Goal: Check status: Check status

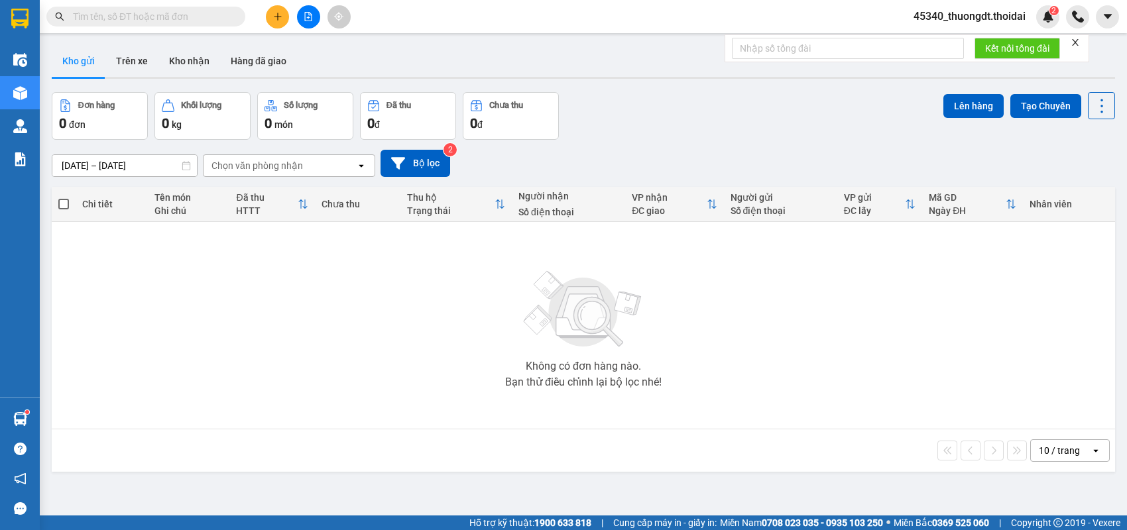
click at [221, 19] on input "text" at bounding box center [151, 16] width 156 height 15
paste input "0979706595"
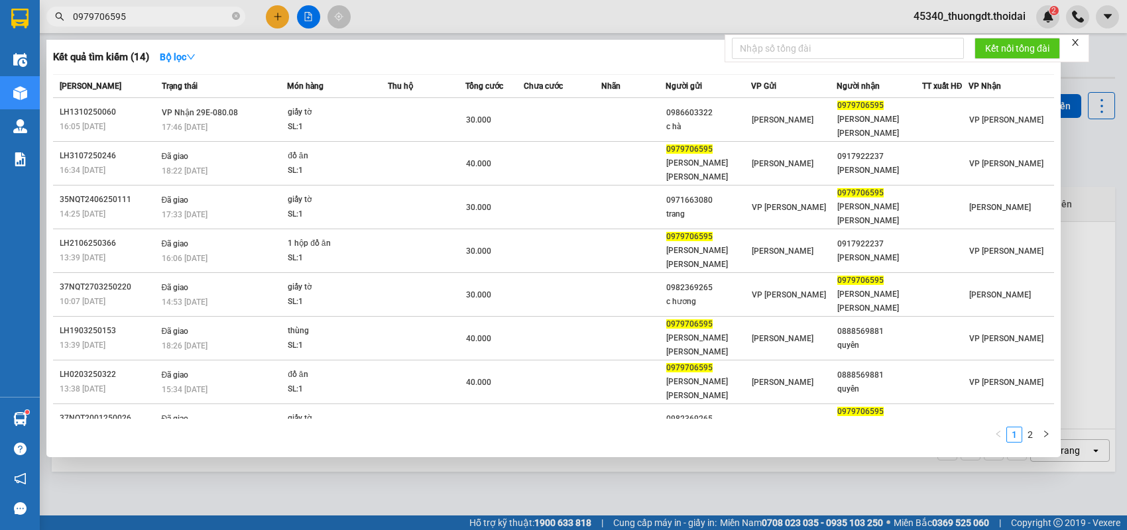
type input "0979706595"
click at [237, 17] on icon "close-circle" at bounding box center [236, 16] width 8 height 8
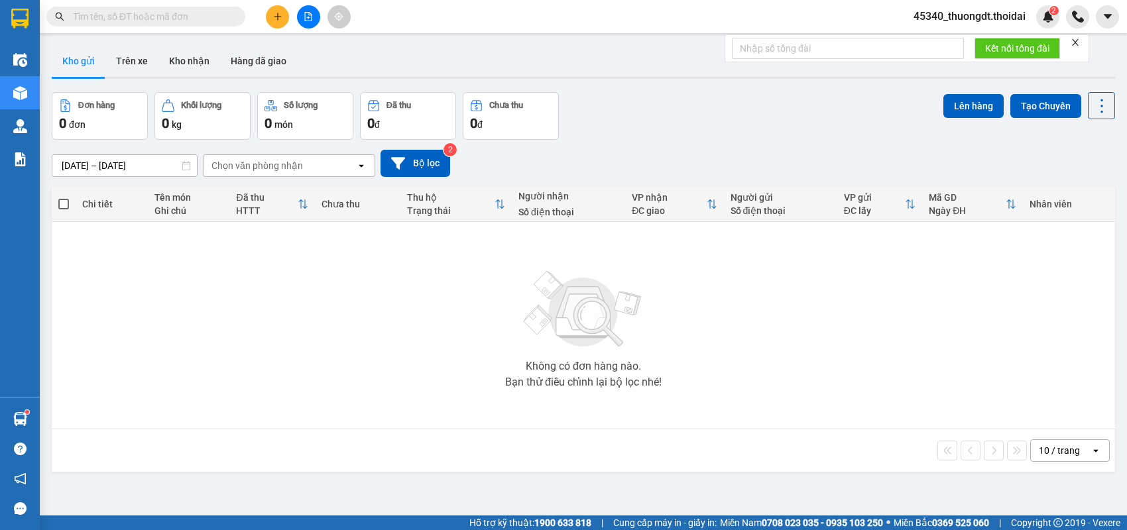
click at [223, 16] on input "text" at bounding box center [151, 16] width 156 height 15
paste input "0866106805"
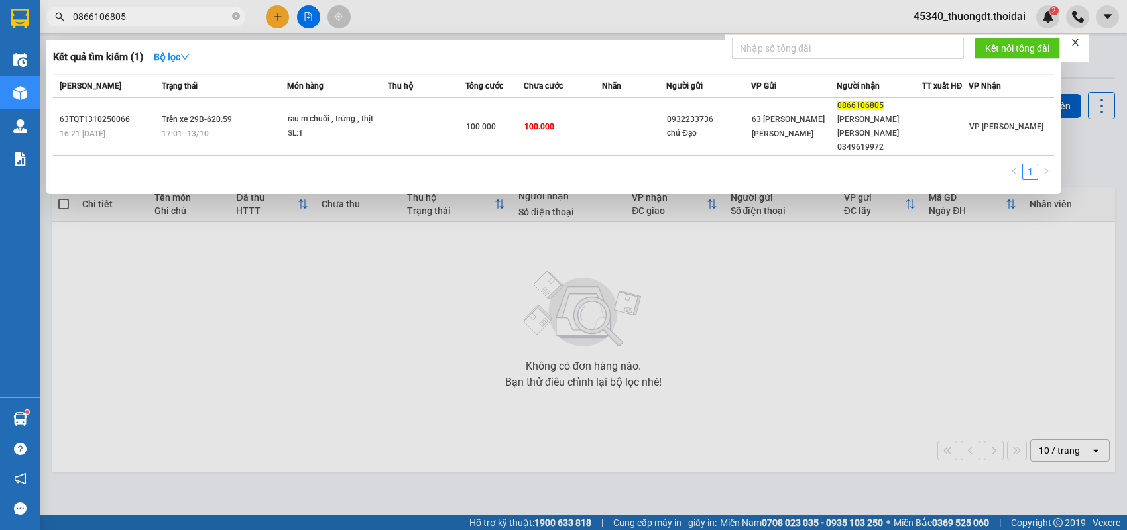
type input "0866106805"
click at [235, 18] on icon "close-circle" at bounding box center [236, 16] width 8 height 8
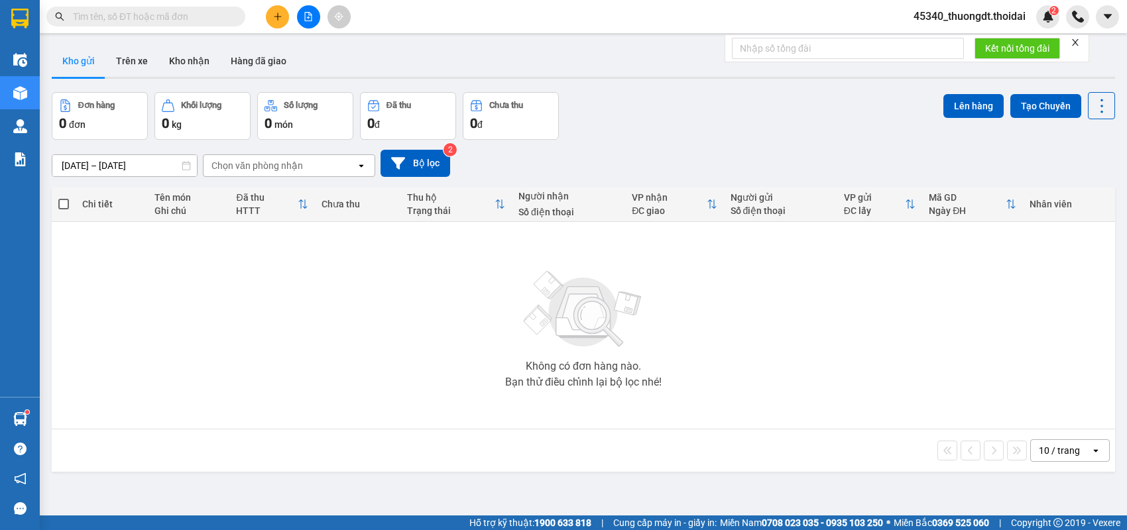
click at [223, 21] on input "text" at bounding box center [151, 16] width 156 height 15
paste input "0987956666"
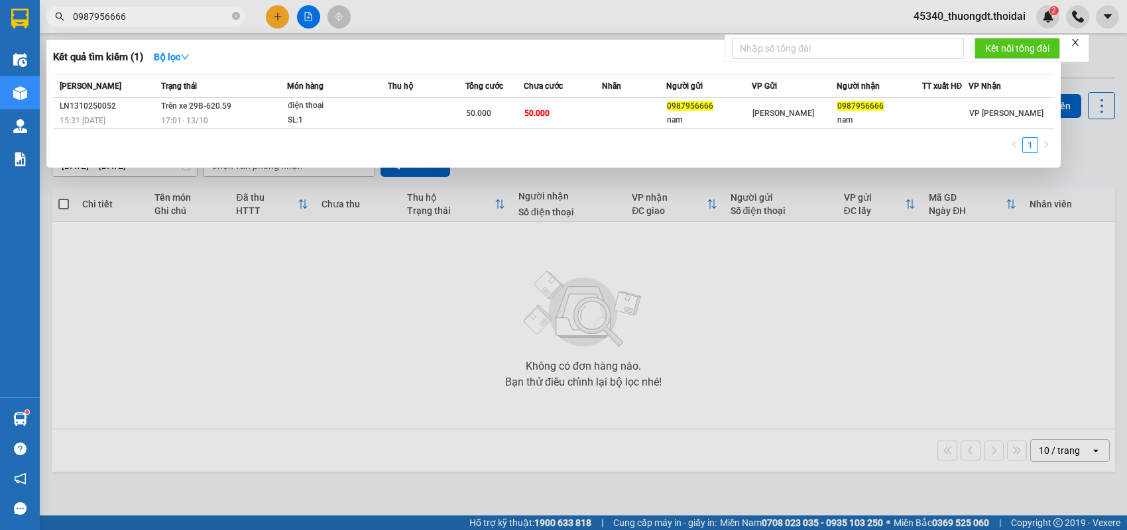
type input "0987956666"
click at [238, 13] on icon "close-circle" at bounding box center [236, 16] width 8 height 8
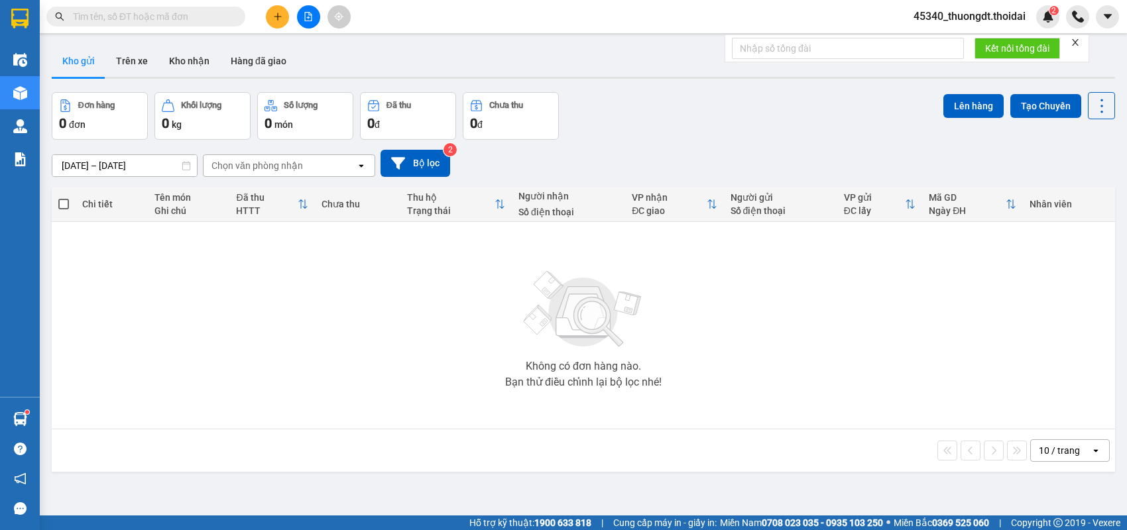
click at [221, 11] on input "text" at bounding box center [151, 16] width 156 height 15
paste input "0979453014"
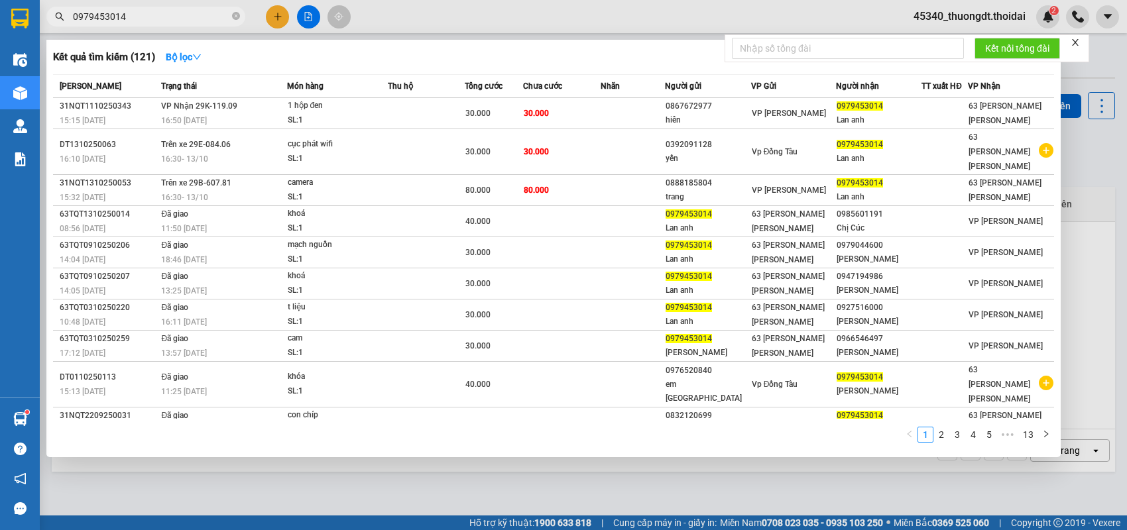
type input "0979453014"
